Goal: Task Accomplishment & Management: Manage account settings

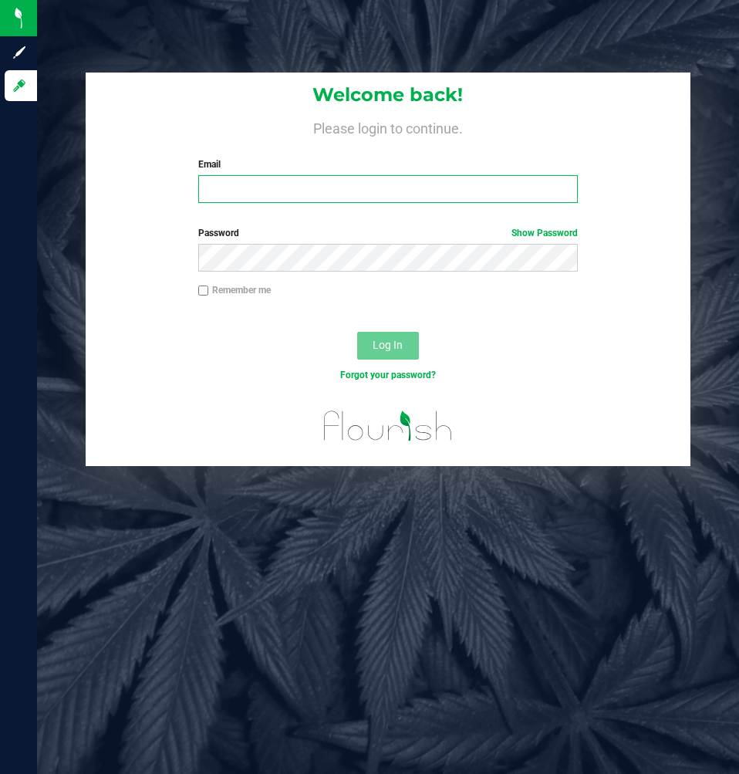
click at [302, 184] on input "Email" at bounding box center [388, 189] width 380 height 28
type input "[EMAIL_ADDRESS][DOMAIN_NAME]"
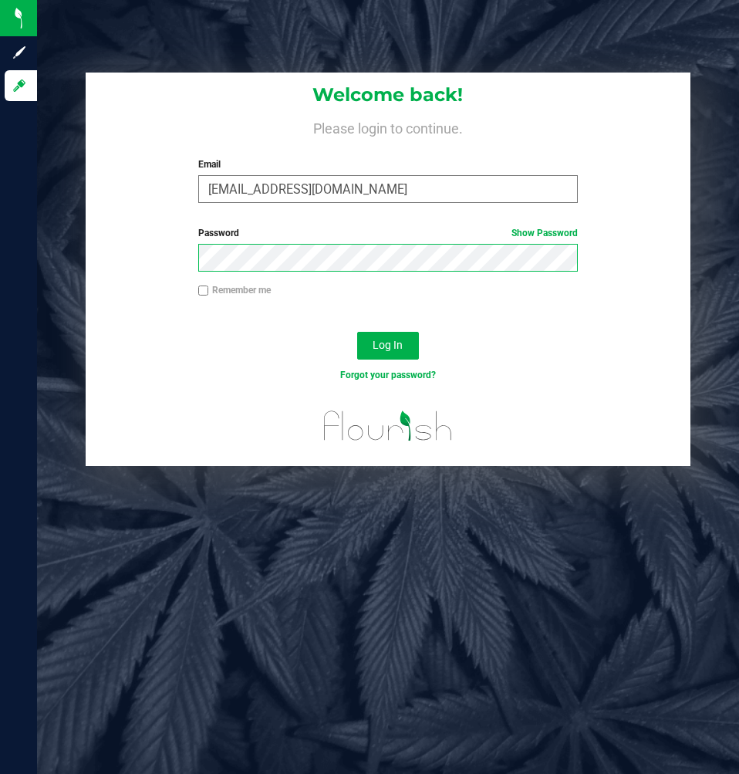
click at [357, 332] on button "Log In" at bounding box center [388, 346] width 62 height 28
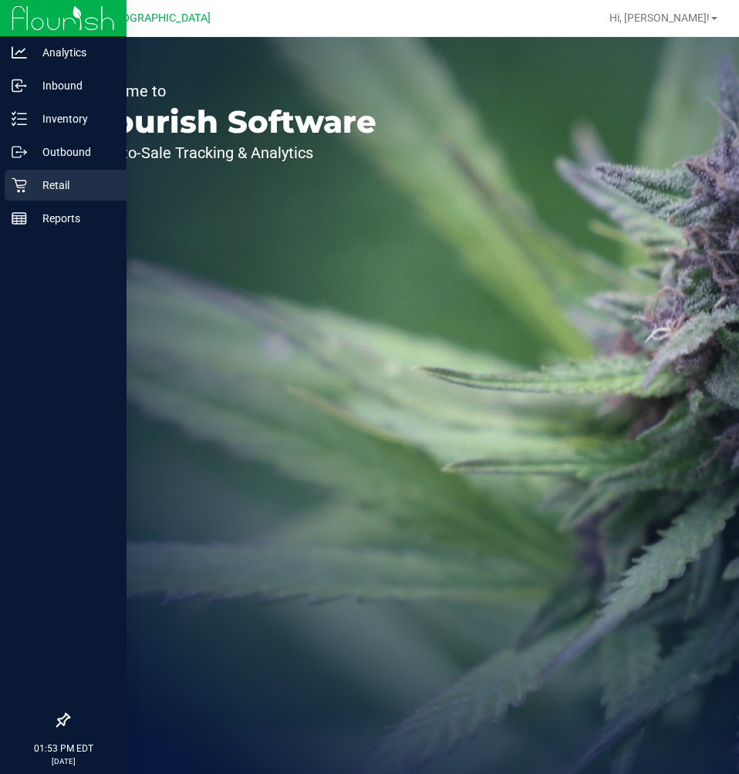
click at [8, 184] on div "Retail" at bounding box center [66, 185] width 122 height 31
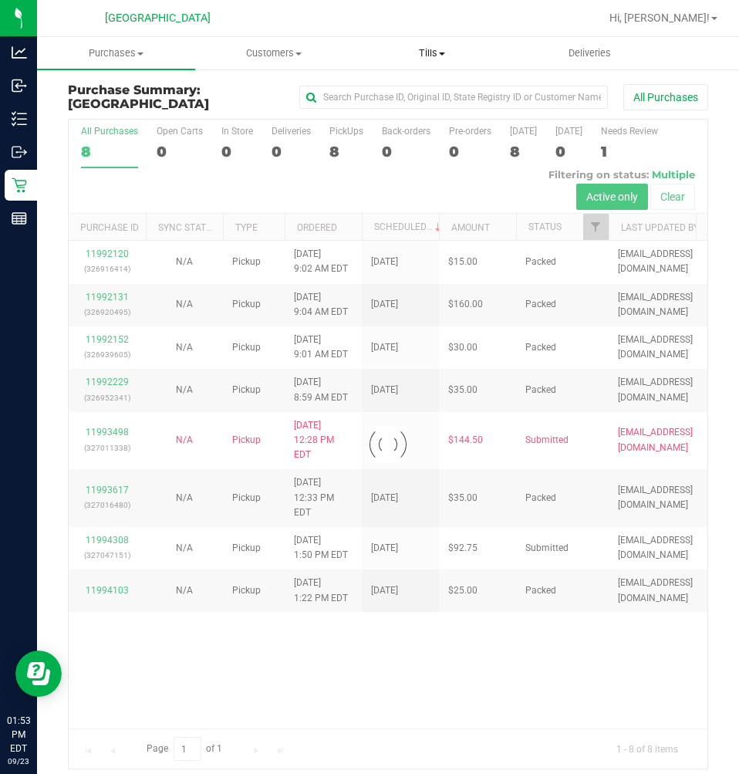
click at [442, 49] on span "Tills" at bounding box center [432, 53] width 157 height 14
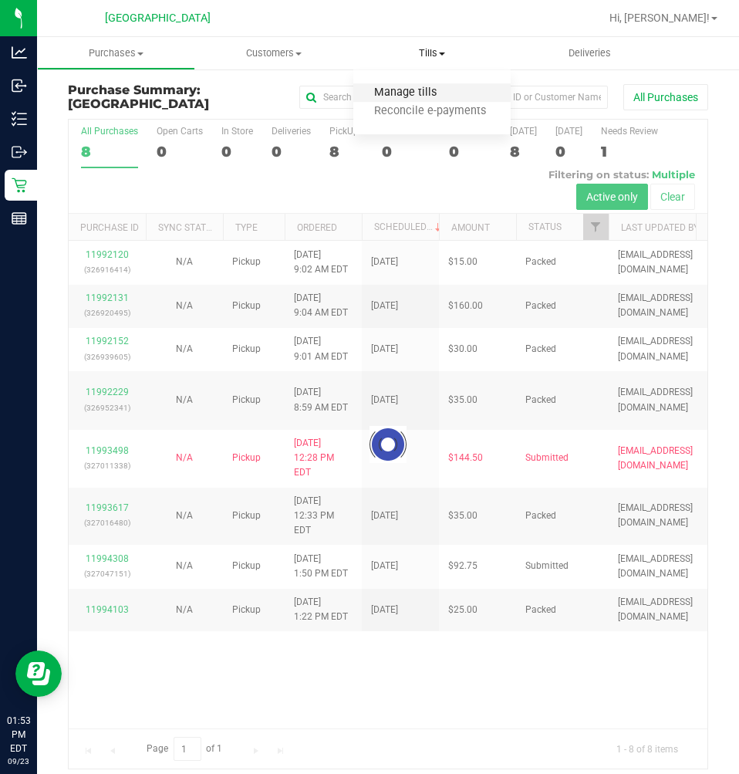
click at [384, 87] on span "Manage tills" at bounding box center [405, 92] width 104 height 13
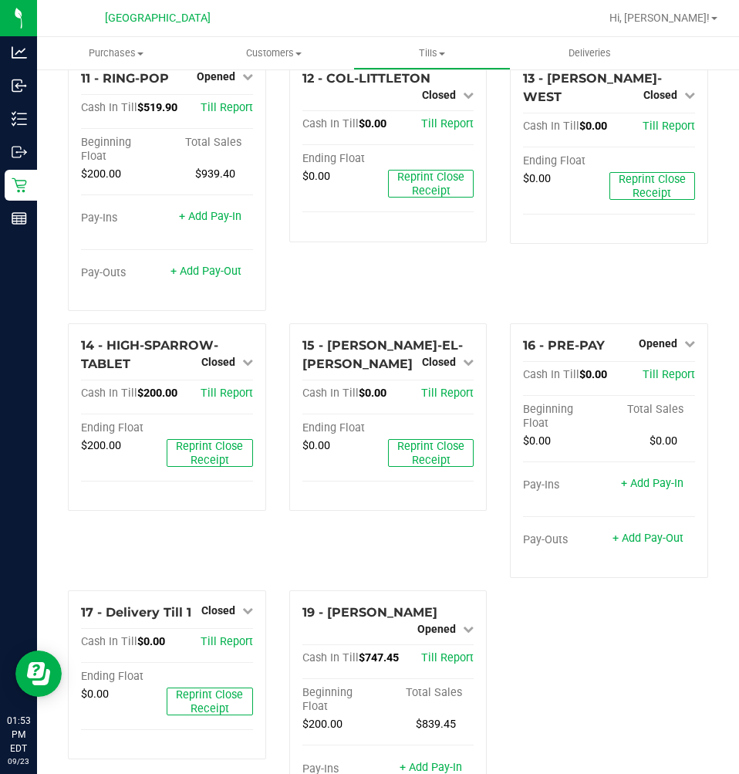
scroll to position [870, 0]
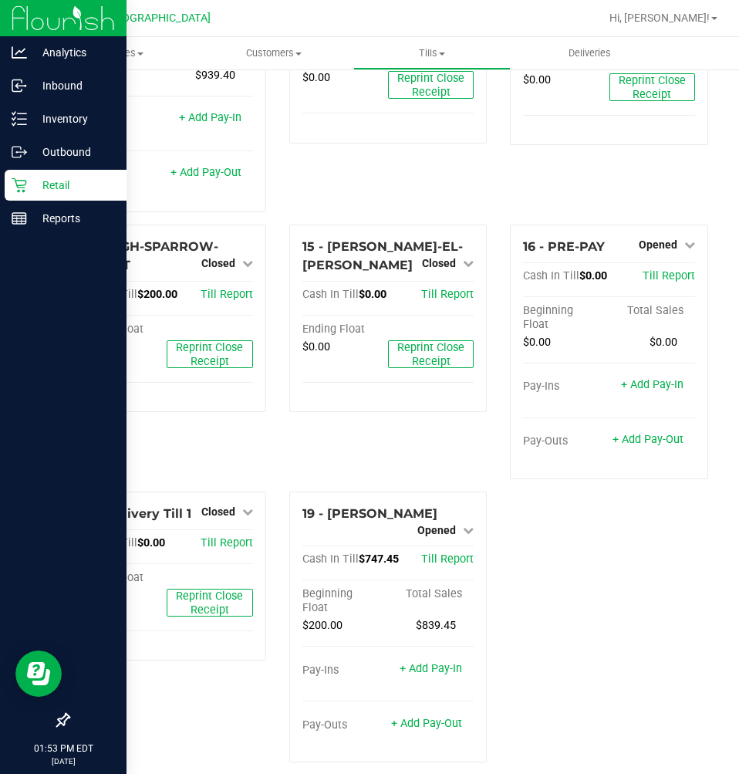
click at [37, 180] on p "Retail" at bounding box center [73, 185] width 93 height 19
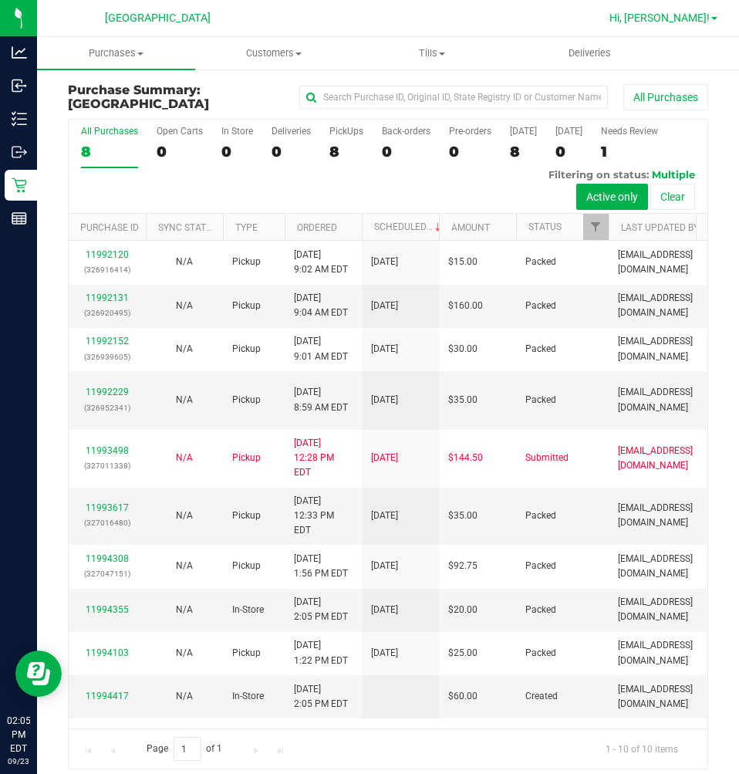
click at [714, 16] on link "Hi, [PERSON_NAME]!" at bounding box center [663, 18] width 120 height 16
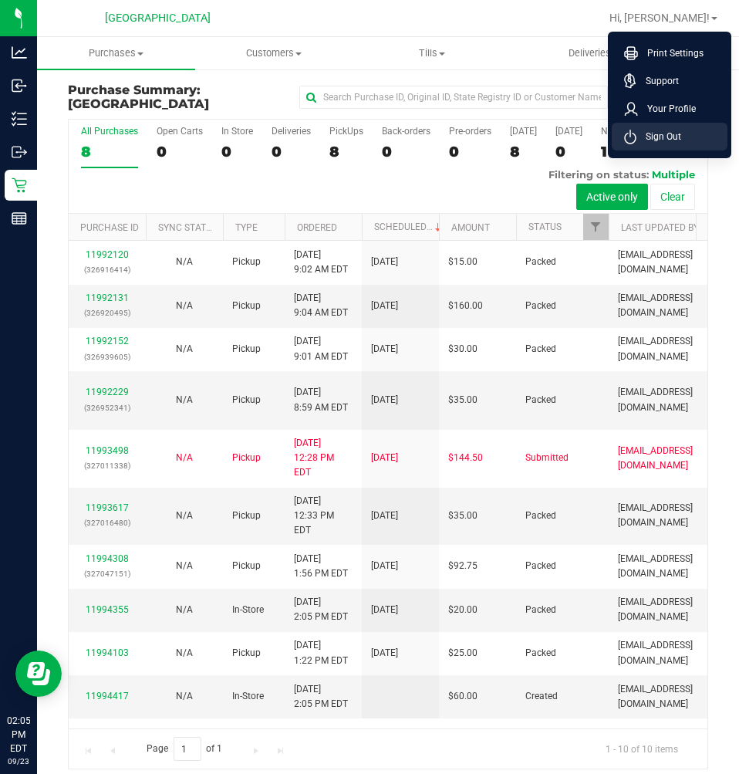
click at [683, 133] on li "Sign Out" at bounding box center [670, 137] width 116 height 28
